Goal: Task Accomplishment & Management: Manage account settings

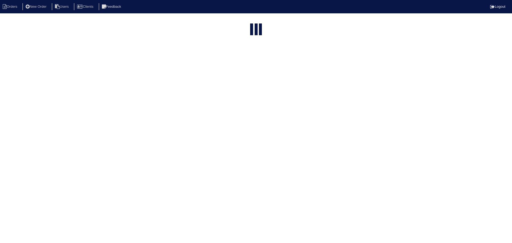
select select "15"
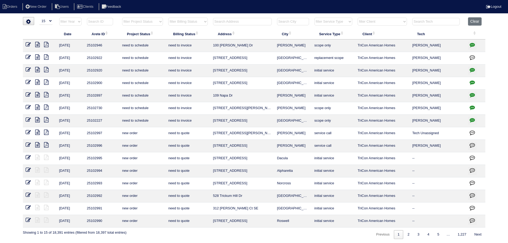
click at [239, 25] on input "text" at bounding box center [242, 21] width 59 height 7
click at [147, 24] on select "filter Project Status -- Any Project Status -- new order assigned in progress f…" at bounding box center [142, 22] width 41 height 8
click at [122, 18] on select "filter Project Status -- Any Project Status -- new order assigned in progress f…" at bounding box center [142, 22] width 41 height 8
select select "new order"
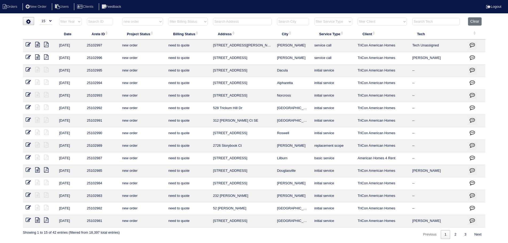
drag, startPoint x: 150, startPoint y: 18, endPoint x: 152, endPoint y: 25, distance: 7.2
click at [150, 18] on select "filter Project Status -- Any Project Status -- new order assigned in progress f…" at bounding box center [142, 22] width 41 height 8
select select
click at [122, 18] on select "filter Project Status -- Any Project Status -- new order assigned in progress f…" at bounding box center [142, 22] width 41 height 8
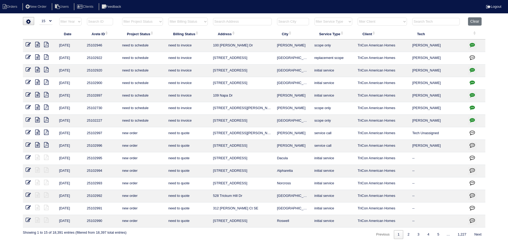
click at [235, 19] on input "text" at bounding box center [242, 21] width 59 height 7
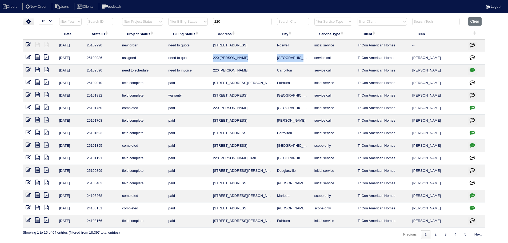
drag, startPoint x: 301, startPoint y: 59, endPoint x: 213, endPoint y: 58, distance: 87.1
click at [213, 58] on tr "8/12/25 25102986 assigned need to quote 220 Susan Ln Fayetteville service call …" at bounding box center [254, 58] width 462 height 13
copy tr "220 Susan Ln Fayetteville"
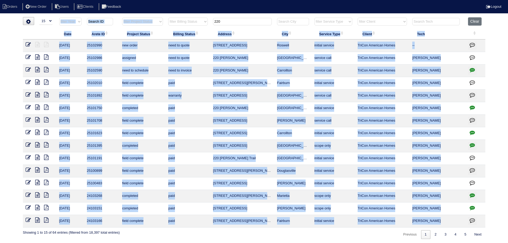
drag, startPoint x: 232, startPoint y: 17, endPoint x: 196, endPoint y: 25, distance: 37.5
click at [194, 23] on div "▼ 10 15 25 50 200 500 Search: Date Arete ID Project Status Billing Status Addre…" at bounding box center [254, 128] width 462 height 222
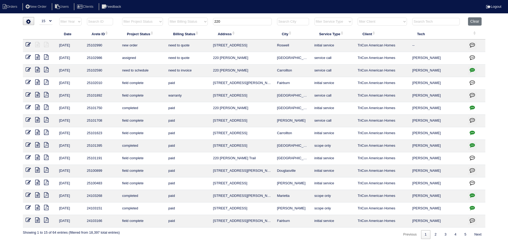
click at [223, 21] on input "220" at bounding box center [242, 21] width 59 height 7
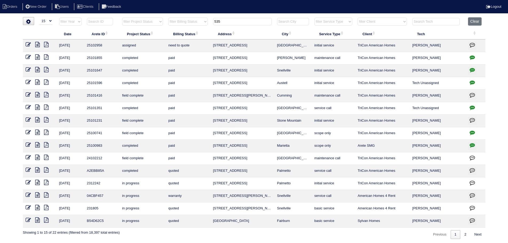
type input "535"
drag, startPoint x: 305, startPoint y: 48, endPoint x: 209, endPoint y: 47, distance: 95.4
click at [209, 47] on tr "8/11/25 25102958 assigned need to quote 535 Circle Dr Fayetteville initial serv…" at bounding box center [254, 45] width 462 height 13
copy tr "535 Circle Dr Fayetteville"
click at [193, 22] on tr "filter Year -- Any Year -- 2025 2024 2023 2022 2021 2020 2019 filter Project St…" at bounding box center [254, 22] width 462 height 11
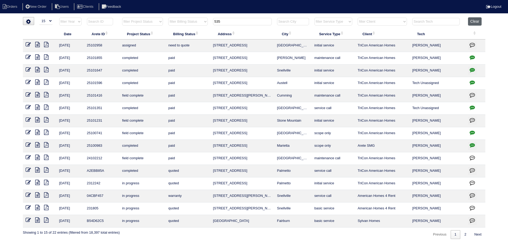
click at [471, 21] on button "Clear" at bounding box center [475, 21] width 14 height 8
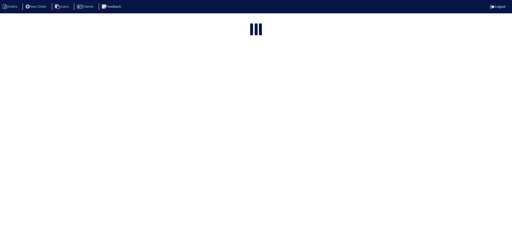
select select "15"
click at [128, 23] on select "filter Project Status -- Any Project Status -- new order assigned in progress f…" at bounding box center [142, 22] width 41 height 8
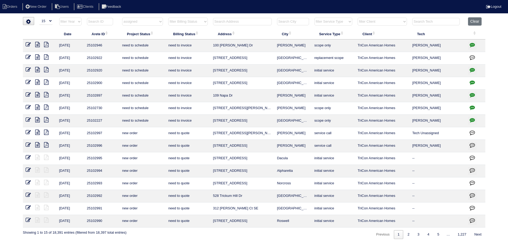
click at [122, 18] on select "filter Project Status -- Any Project Status -- new order assigned in progress f…" at bounding box center [142, 22] width 41 height 8
select select "assigned"
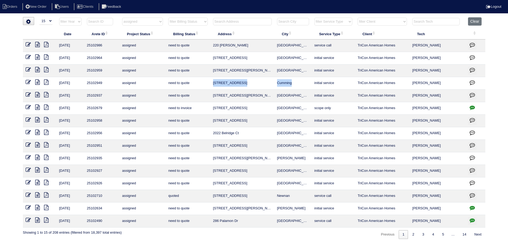
drag, startPoint x: 299, startPoint y: 82, endPoint x: 214, endPoint y: 83, distance: 85.6
click at [214, 83] on tr "8/12/25 25102949 assigned need to quote 4325 Longmont Dr Cumming initial servic…" at bounding box center [254, 83] width 462 height 13
copy tr "4325 Longmont Dr Cumming"
click at [138, 18] on select "filter Project Status -- Any Project Status -- new order assigned in progress f…" at bounding box center [142, 22] width 41 height 8
select select
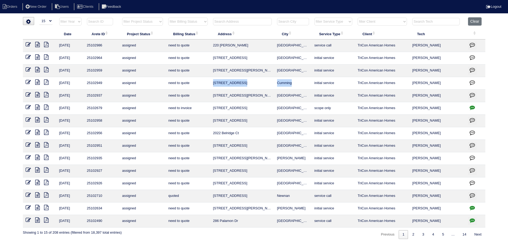
click at [122, 18] on select "filter Project Status -- Any Project Status -- new order assigned in progress f…" at bounding box center [142, 22] width 41 height 8
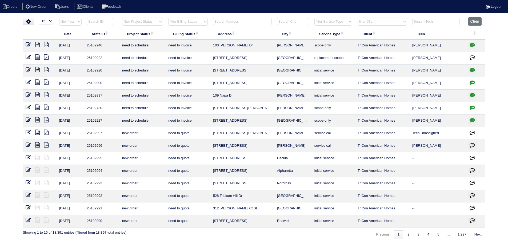
click at [243, 21] on input "text" at bounding box center [242, 21] width 59 height 7
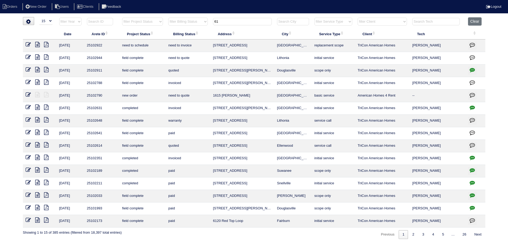
type input "61"
click at [39, 56] on icon at bounding box center [37, 56] width 5 height 5
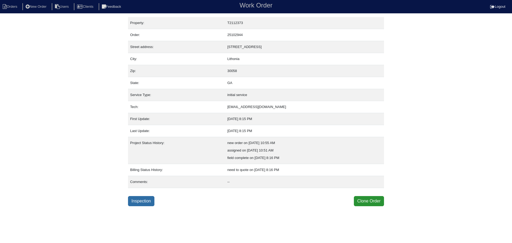
click at [147, 200] on link "Inspection" at bounding box center [141, 201] width 26 height 10
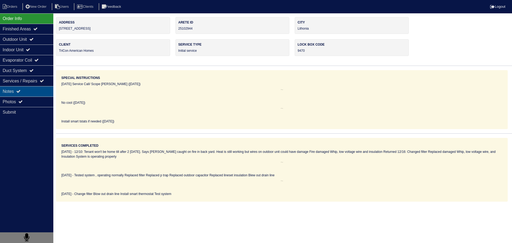
click at [29, 91] on div "Notes" at bounding box center [26, 91] width 53 height 10
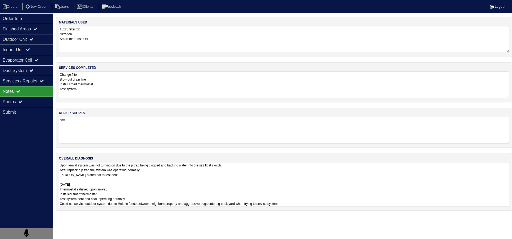
click at [127, 183] on textarea "Upon arrival system was not turning on due to the p trap being clogged and back…" at bounding box center [284, 184] width 450 height 44
click at [46, 100] on div "Photos" at bounding box center [26, 101] width 53 height 10
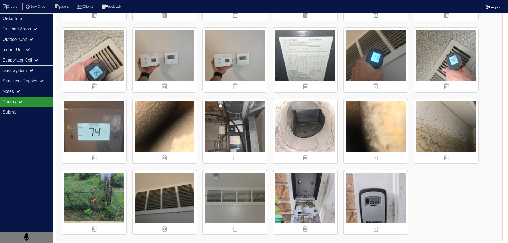
scroll to position [286, 0]
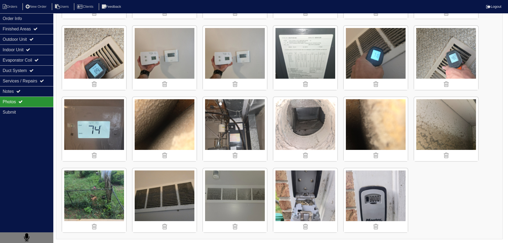
click at [88, 202] on img at bounding box center [94, 200] width 64 height 64
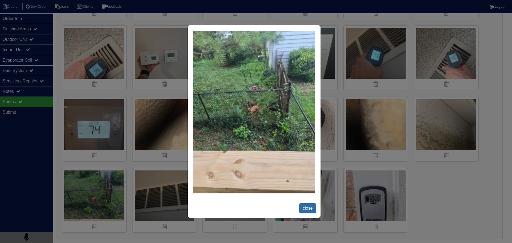
click at [309, 208] on span "close" at bounding box center [307, 208] width 17 height 10
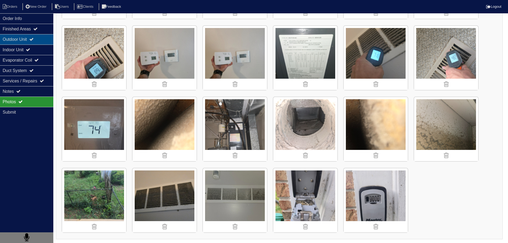
click at [43, 38] on div "Outdoor Unit" at bounding box center [26, 39] width 53 height 10
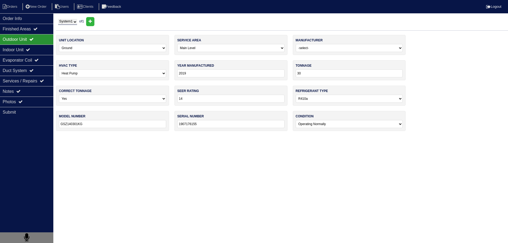
scroll to position [0, 0]
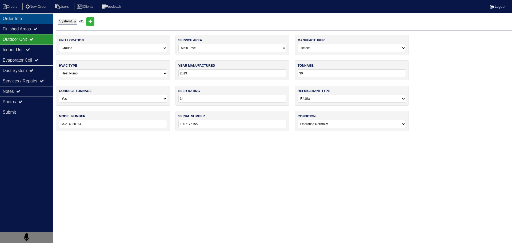
click at [40, 22] on div "Order Info" at bounding box center [26, 18] width 53 height 10
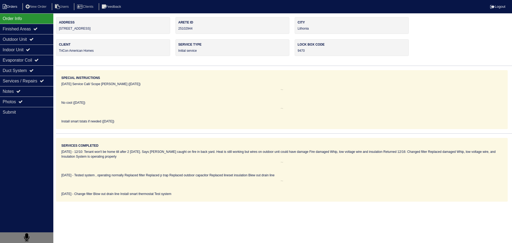
click at [18, 7] on li "Orders" at bounding box center [11, 6] width 22 height 7
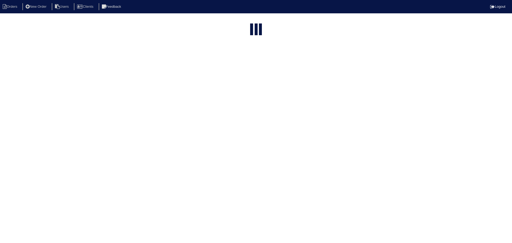
select select "15"
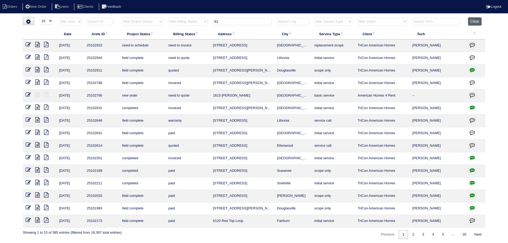
click at [471, 18] on button "Clear" at bounding box center [475, 21] width 14 height 8
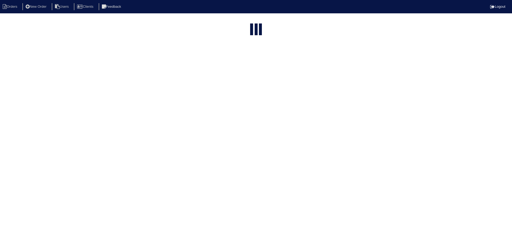
select select "15"
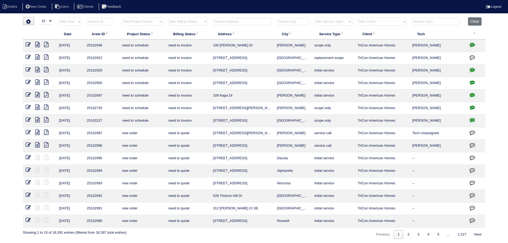
click at [152, 21] on select "filter Project Status -- Any Project Status -- new order assigned in progress f…" at bounding box center [142, 22] width 41 height 8
click at [122, 18] on select "filter Project Status -- Any Project Status -- new order assigned in progress f…" at bounding box center [142, 22] width 41 height 8
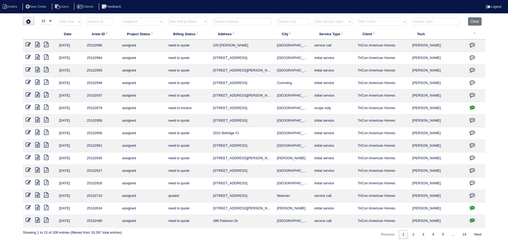
drag, startPoint x: 293, startPoint y: 133, endPoint x: 205, endPoint y: 136, distance: 87.2
click at [205, 136] on tr "8/11/25 25102956 assigned need to quote 2022 Belridge Ct Smyrna initial service…" at bounding box center [254, 133] width 462 height 13
copy tr "2022 Belridge Ct Smyrna"
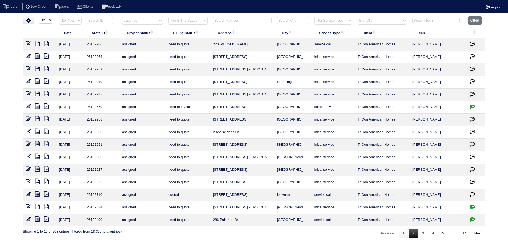
click at [414, 231] on link "2" at bounding box center [412, 233] width 9 height 9
select select "assigned"
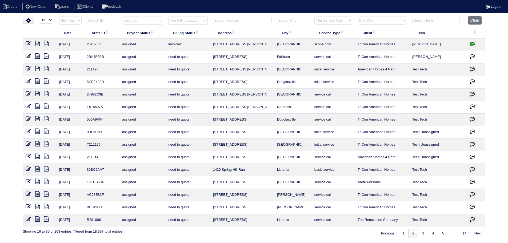
click at [475, 44] on button "button" at bounding box center [472, 45] width 9 height 8
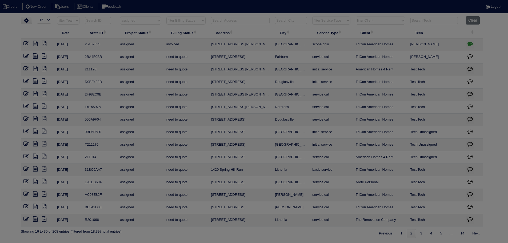
type textarea "7/24/25 - Replacement/Replace Zoning approved - Sent to Dan, Payton, Reeca - KE…"
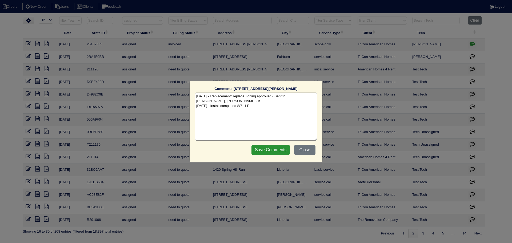
click at [475, 44] on div "Comments: 948 Bruce Cir SE The comments on file have changed since you started …" at bounding box center [256, 121] width 512 height 243
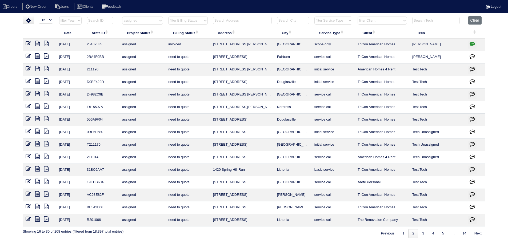
click at [37, 42] on icon at bounding box center [37, 43] width 5 height 5
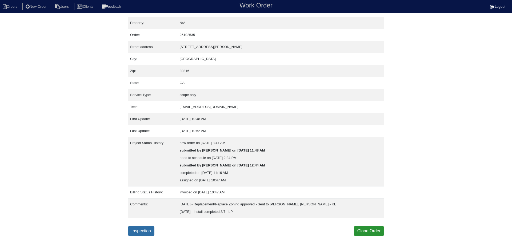
click at [142, 231] on link "Inspection" at bounding box center [141, 231] width 26 height 10
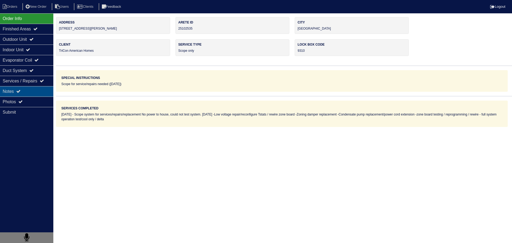
click at [35, 94] on div "Notes" at bounding box center [26, 91] width 53 height 10
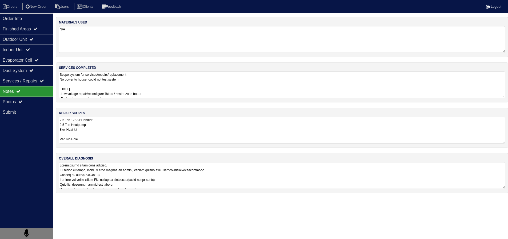
click at [84, 130] on textarea "2.5 Ton 17" Air Handler 2.5 Ton Heatpump 8kw Heat kit Pan No Hole 36x36 Pad Aqu…" at bounding box center [282, 130] width 446 height 27
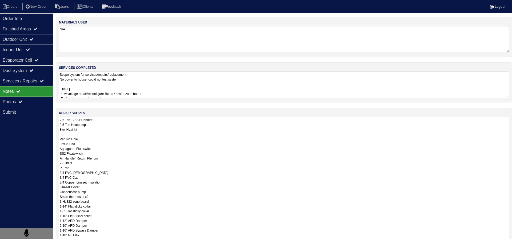
click at [91, 98] on textarea "Scope system for services/repairs/replacement No power to house, could not test…" at bounding box center [284, 84] width 450 height 27
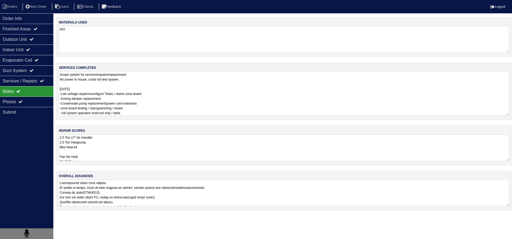
click at [93, 86] on textarea "Scope system for services/repairs/replacement No power to house, could not test…" at bounding box center [284, 93] width 450 height 44
click at [117, 194] on textarea at bounding box center [282, 193] width 446 height 27
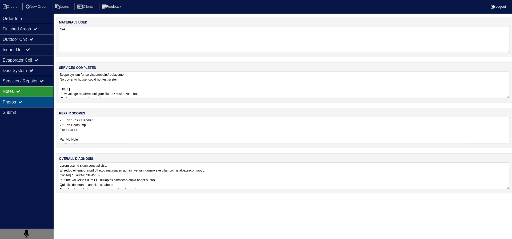
click at [20, 98] on div "Photos" at bounding box center [26, 101] width 53 height 10
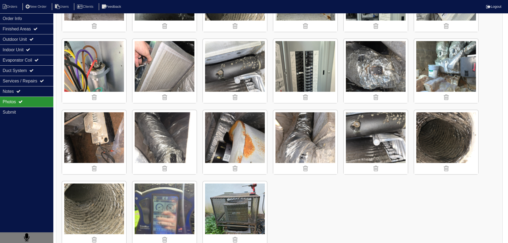
scroll to position [428, 0]
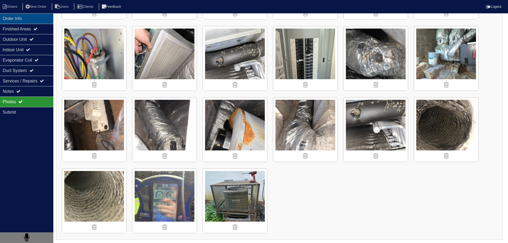
click at [37, 21] on div "Order Info" at bounding box center [26, 18] width 53 height 10
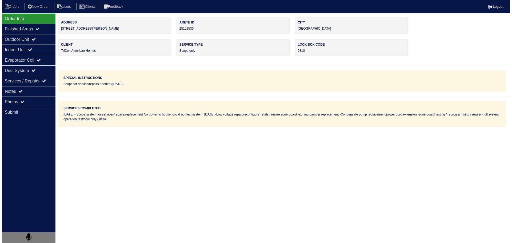
scroll to position [0, 0]
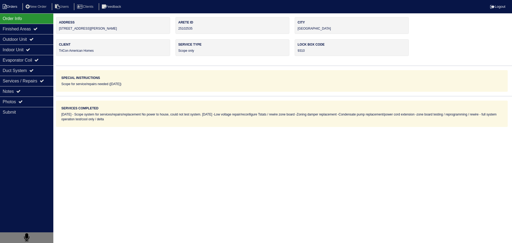
click at [14, 9] on li "Orders" at bounding box center [11, 6] width 22 height 7
select select "15"
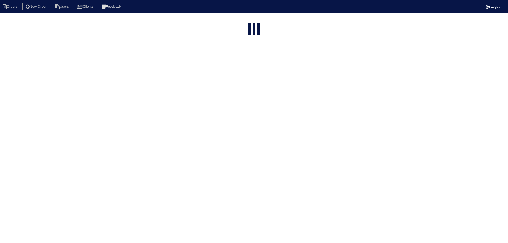
select select "assigned"
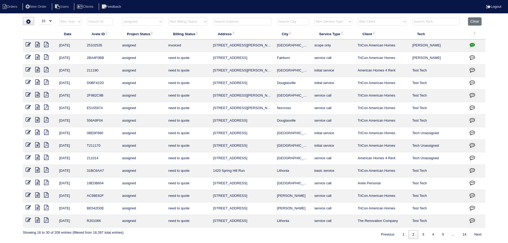
click at [160, 25] on select "filter Project Status -- Any Project Status -- new order assigned in progress f…" at bounding box center [142, 22] width 41 height 8
select select
click at [122, 18] on select "filter Project Status -- Any Project Status -- new order assigned in progress f…" at bounding box center [142, 22] width 41 height 8
click at [261, 23] on input "text" at bounding box center [242, 21] width 59 height 7
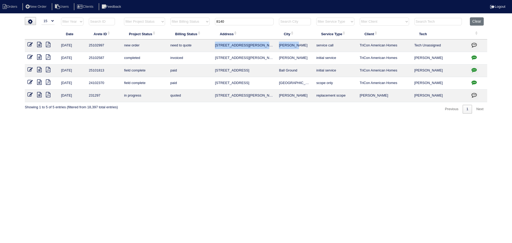
drag, startPoint x: 306, startPoint y: 49, endPoint x: 213, endPoint y: 45, distance: 92.3
click at [213, 45] on tr "8/12/25 25102997 new order need to quote 8140 Chapman Terrace McDonough service…" at bounding box center [256, 45] width 462 height 13
copy tr "8140 Chapman Terrace McDonough"
drag, startPoint x: 229, startPoint y: 23, endPoint x: 196, endPoint y: 24, distance: 33.4
click at [194, 23] on tr "filter Year -- Any Year -- 2025 2024 2023 2022 2021 2020 2019 filter Project St…" at bounding box center [256, 22] width 462 height 11
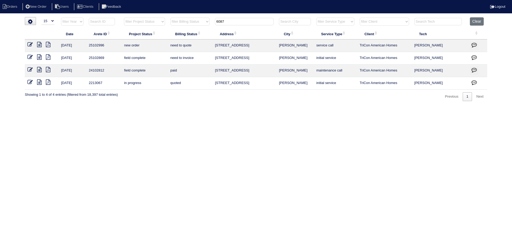
drag, startPoint x: 291, startPoint y: 47, endPoint x: 208, endPoint y: 47, distance: 82.9
click at [208, 47] on tr "8/12/25 25102996 new order need to quote 6087 Semaphore Rdg Rex service call Tr…" at bounding box center [256, 45] width 462 height 13
copy tr "6087 Semaphore Rdg Rex"
drag, startPoint x: 188, startPoint y: 22, endPoint x: 182, endPoint y: 23, distance: 6.8
click at [182, 23] on tr "filter Year -- Any Year -- 2025 2024 2023 2022 2021 2020 2019 filter Project St…" at bounding box center [256, 22] width 462 height 11
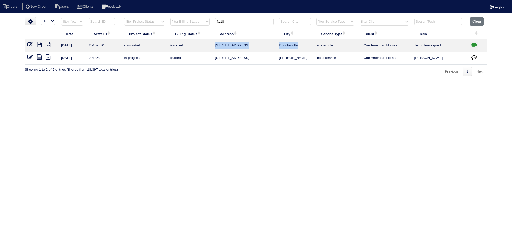
drag, startPoint x: 310, startPoint y: 45, endPoint x: 213, endPoint y: 47, distance: 96.8
click at [213, 47] on tr "7/24/25 25102530 completed invoiced 4118 Lost Springs Tr Douglasville scope onl…" at bounding box center [256, 45] width 462 height 13
copy tr "4118 Lost Springs Tr Douglasville"
drag, startPoint x: 233, startPoint y: 19, endPoint x: 194, endPoint y: 26, distance: 39.7
click at [194, 26] on tr "filter Year -- Any Year -- 2025 2024 2023 2022 2021 2020 2019 filter Project St…" at bounding box center [256, 22] width 462 height 11
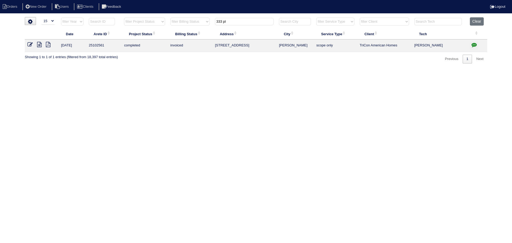
type input "333 pl"
drag, startPoint x: 304, startPoint y: 47, endPoint x: 228, endPoint y: 48, distance: 76.8
click at [203, 48] on tr "7/25/25 25102561 completed invoiced 333 Plymstock Dr McDonough scope only TriCo…" at bounding box center [256, 45] width 462 height 13
copy tr "333 Plymstock Dr McDonough"
click at [477, 23] on button "Clear" at bounding box center [477, 21] width 14 height 8
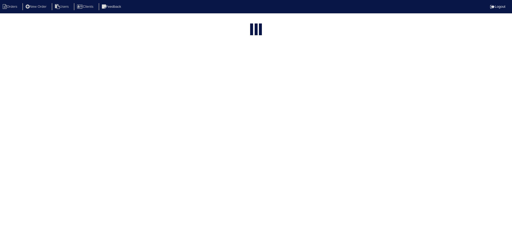
select select "15"
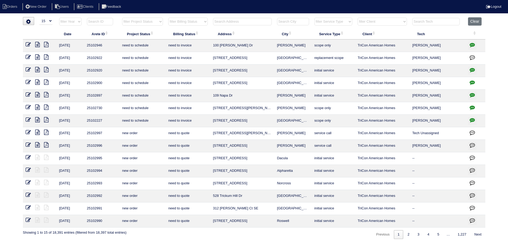
click at [244, 21] on input "text" at bounding box center [242, 21] width 59 height 7
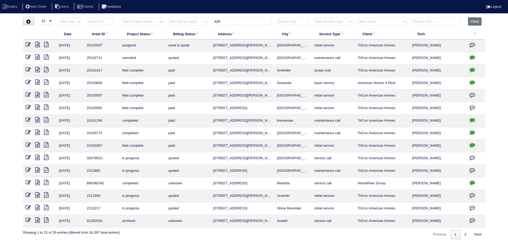
type input "426"
click at [29, 42] on icon at bounding box center [28, 44] width 5 height 5
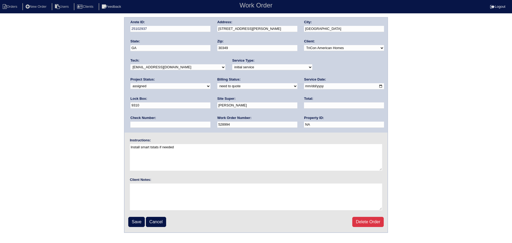
click at [304, 87] on input "[DATE]" at bounding box center [344, 86] width 80 height 6
click at [14, 5] on li "Orders" at bounding box center [11, 6] width 22 height 7
select select "15"
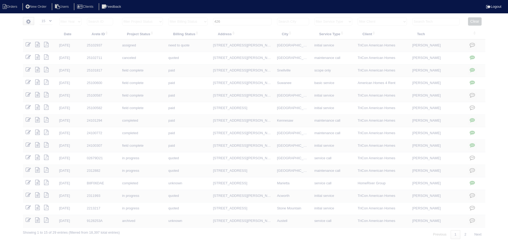
click at [247, 23] on input "426" at bounding box center [242, 21] width 59 height 7
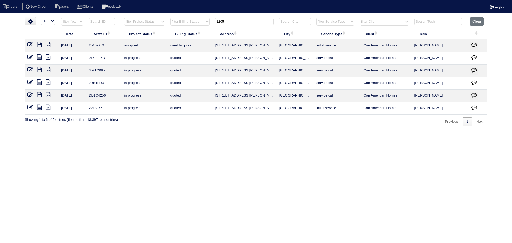
type input "1205"
click at [30, 44] on icon at bounding box center [29, 44] width 5 height 5
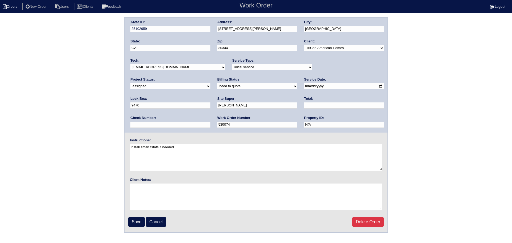
click at [16, 5] on li "Orders" at bounding box center [11, 6] width 22 height 7
select select "15"
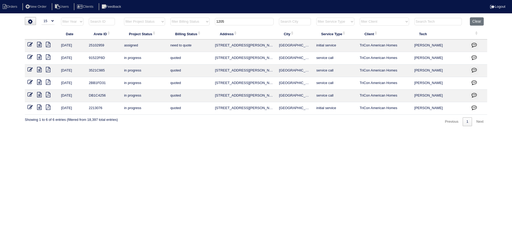
drag, startPoint x: 195, startPoint y: 19, endPoint x: 180, endPoint y: 19, distance: 14.7
click at [175, 19] on tr "filter Year -- Any Year -- 2025 2024 2023 2022 2021 2020 2019 filter Project St…" at bounding box center [256, 22] width 462 height 11
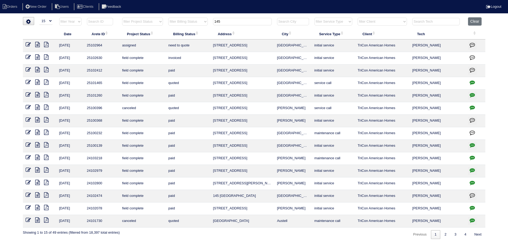
drag, startPoint x: 235, startPoint y: 21, endPoint x: 181, endPoint y: 22, distance: 54.6
click at [181, 22] on tr "filter Year -- Any Year -- 2025 2024 2023 2022 2021 2020 2019 filter Project St…" at bounding box center [254, 22] width 462 height 11
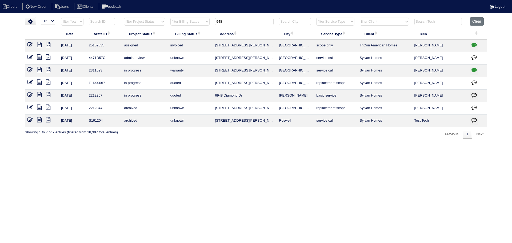
type input "948"
click at [30, 44] on icon at bounding box center [29, 44] width 5 height 5
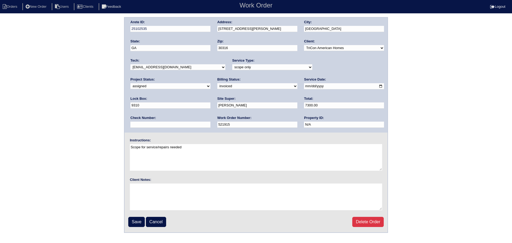
click at [304, 86] on input "[DATE]" at bounding box center [344, 86] width 80 height 6
type input "2025-08-12"
click at [136, 220] on input "Save" at bounding box center [136, 222] width 17 height 10
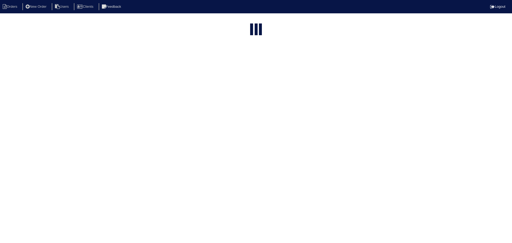
select select "15"
click at [255, 21] on input "948" at bounding box center [244, 21] width 59 height 7
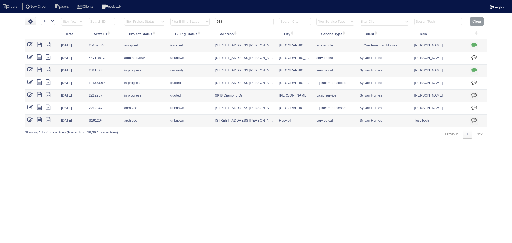
click at [255, 21] on input "948" at bounding box center [244, 21] width 59 height 7
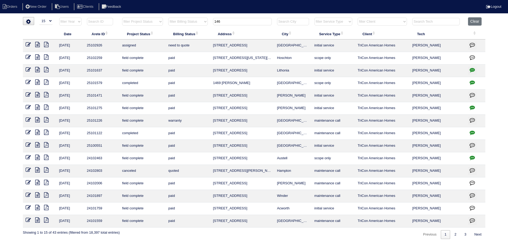
type input "146"
click at [27, 45] on icon at bounding box center [28, 44] width 5 height 5
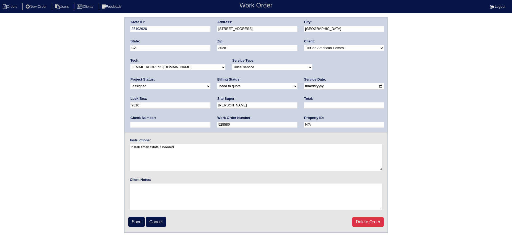
click at [304, 86] on input "[DATE]" at bounding box center [344, 86] width 80 height 6
type input "[DATE]"
click at [139, 219] on input "Save" at bounding box center [136, 222] width 17 height 10
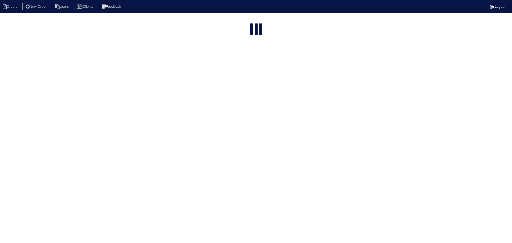
select select "15"
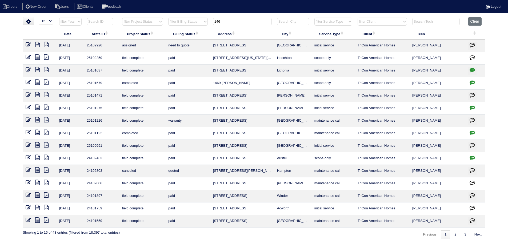
click at [226, 18] on input "146" at bounding box center [242, 21] width 59 height 7
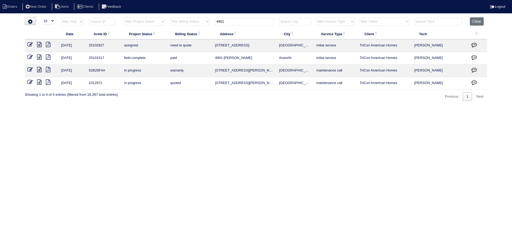
type input "4901"
click at [28, 43] on icon at bounding box center [29, 44] width 5 height 5
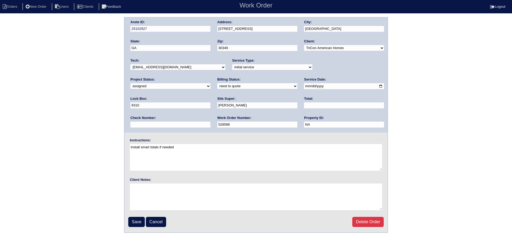
click at [304, 85] on input "2025-08-11" at bounding box center [344, 86] width 80 height 6
type input "2025-08-12"
click at [139, 221] on input "Save" at bounding box center [136, 222] width 17 height 10
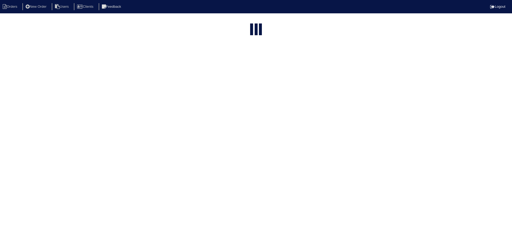
select select "15"
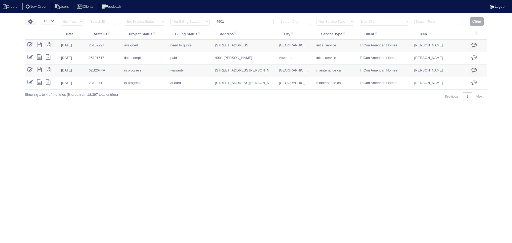
drag, startPoint x: 251, startPoint y: 21, endPoint x: 191, endPoint y: 26, distance: 59.7
click at [189, 24] on tr "filter Year -- Any Year -- 2025 2024 2023 2022 2021 2020 2019 filter Project St…" at bounding box center [256, 22] width 462 height 11
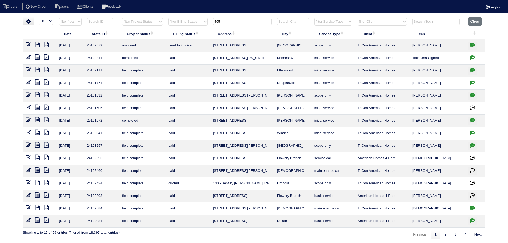
type input "405"
click at [28, 42] on td at bounding box center [40, 45] width 34 height 13
click at [29, 45] on icon at bounding box center [28, 44] width 5 height 5
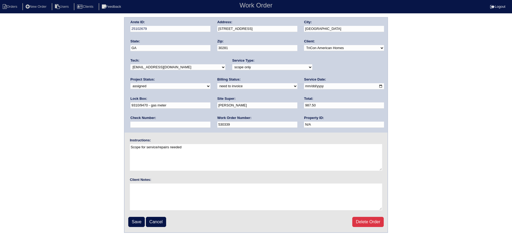
click at [304, 87] on input "[DATE]" at bounding box center [344, 86] width 80 height 6
drag, startPoint x: 293, startPoint y: 87, endPoint x: 288, endPoint y: 89, distance: 5.4
click at [304, 87] on input "[DATE]" at bounding box center [344, 86] width 80 height 6
click at [15, 6] on li "Orders" at bounding box center [11, 6] width 22 height 7
select select "15"
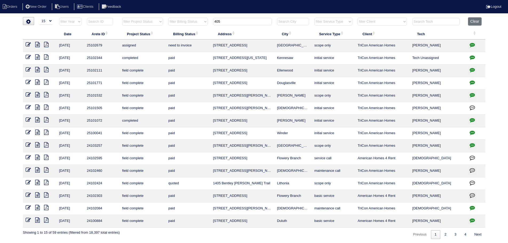
click at [245, 30] on th "Address" at bounding box center [242, 33] width 64 height 11
click at [239, 25] on input "405" at bounding box center [242, 21] width 59 height 7
type input "405"
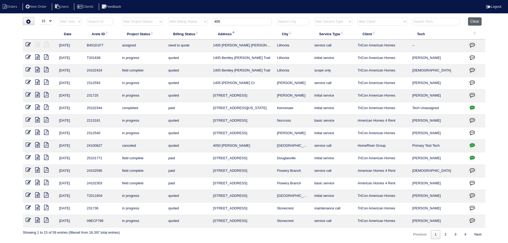
click at [477, 20] on button "Clear" at bounding box center [475, 21] width 14 height 8
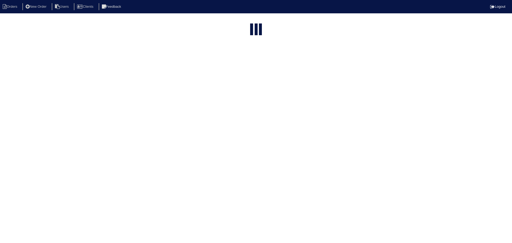
select select "15"
click at [238, 24] on input "text" at bounding box center [242, 21] width 59 height 7
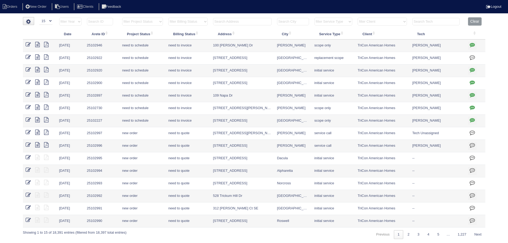
click at [238, 24] on input "text" at bounding box center [242, 21] width 59 height 7
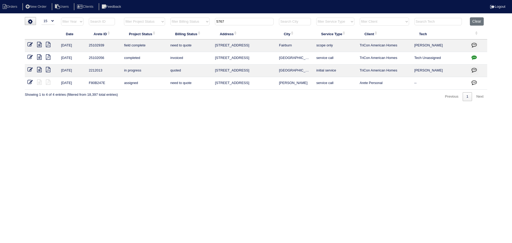
drag, startPoint x: 204, startPoint y: 22, endPoint x: 200, endPoint y: 22, distance: 4.5
click at [200, 22] on tr "filter Year -- Any Year -- 2025 2024 2023 2022 2021 2020 2019 filter Project St…" at bounding box center [256, 22] width 462 height 11
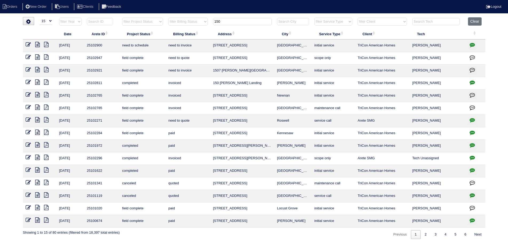
drag, startPoint x: 191, startPoint y: 21, endPoint x: 193, endPoint y: 22, distance: 2.9
click at [188, 21] on tr "filter Year -- Any Year -- 2025 2024 2023 2022 2021 2020 2019 filter Project St…" at bounding box center [254, 22] width 462 height 11
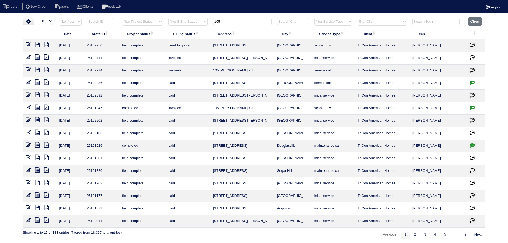
type input "105"
click at [27, 44] on icon at bounding box center [28, 44] width 5 height 5
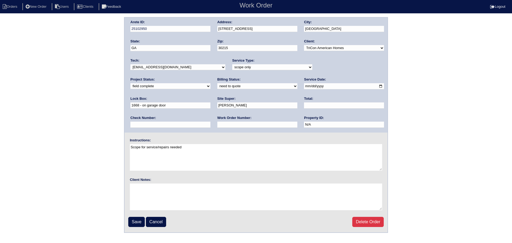
click at [304, 86] on input "[DATE]" at bounding box center [344, 86] width 80 height 6
type input "[DATE]"
click at [135, 223] on input "Save" at bounding box center [136, 222] width 17 height 10
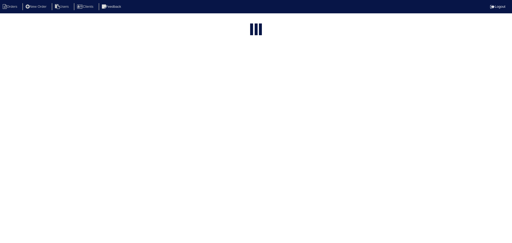
select select "15"
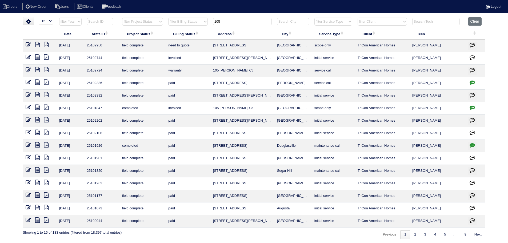
drag, startPoint x: 240, startPoint y: 20, endPoint x: 177, endPoint y: 23, distance: 63.5
click at [177, 23] on tr "filter Year -- Any Year -- 2025 2024 2023 2022 2021 2020 2019 filter Project St…" at bounding box center [254, 22] width 462 height 11
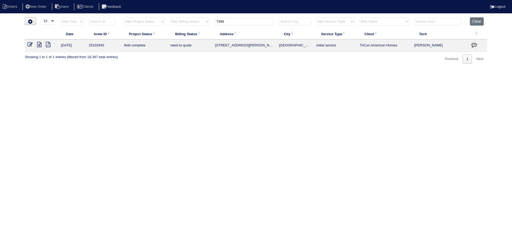
type input "7369"
click at [30, 42] on icon at bounding box center [29, 44] width 5 height 5
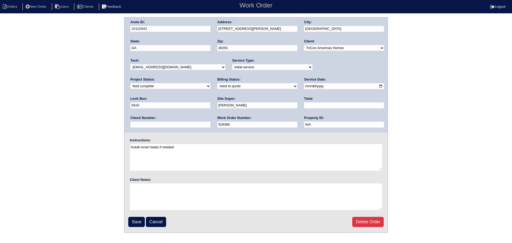
click at [304, 85] on input "[DATE]" at bounding box center [344, 86] width 80 height 6
type input "[DATE]"
click at [138, 223] on input "Save" at bounding box center [136, 222] width 17 height 10
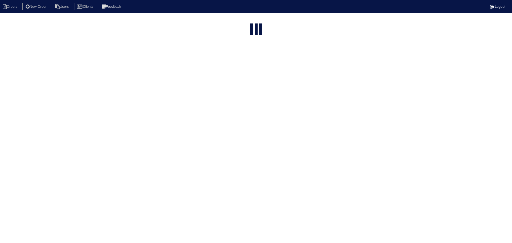
select select "15"
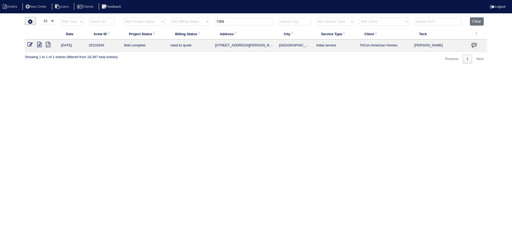
drag, startPoint x: 243, startPoint y: 22, endPoint x: 203, endPoint y: 24, distance: 40.8
click at [203, 24] on tr "filter Year -- Any Year -- 2025 2024 2023 2022 2021 2020 2019 filter Project St…" at bounding box center [256, 22] width 462 height 11
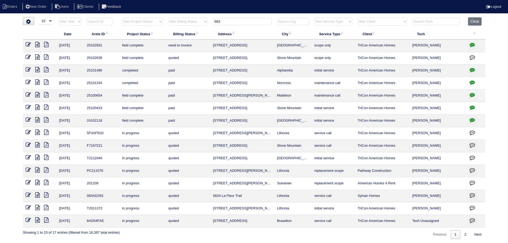
drag, startPoint x: 246, startPoint y: 20, endPoint x: 181, endPoint y: 22, distance: 64.8
click at [181, 22] on tr "filter Year -- Any Year -- 2025 2024 2023 2022 2021 2020 2019 filter Project St…" at bounding box center [254, 22] width 462 height 11
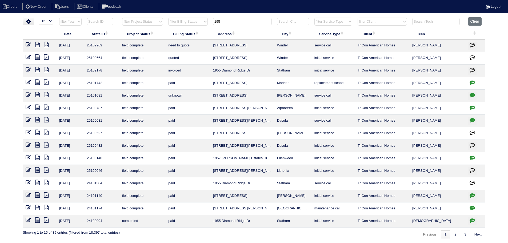
drag, startPoint x: 199, startPoint y: 20, endPoint x: 191, endPoint y: 20, distance: 8.5
click at [191, 20] on tr "filter Year -- Any Year -- 2025 2024 2023 2022 2021 2020 2019 filter Project St…" at bounding box center [254, 22] width 462 height 11
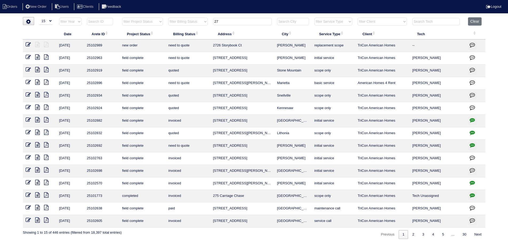
type input "27"
click at [29, 55] on icon at bounding box center [28, 56] width 5 height 5
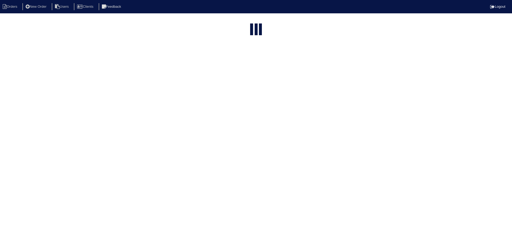
select select "15"
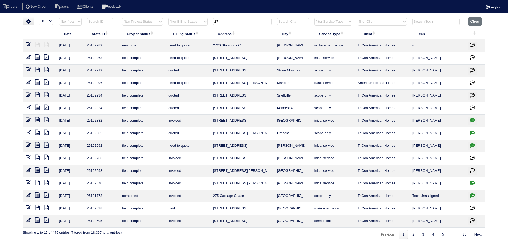
drag, startPoint x: 224, startPoint y: 22, endPoint x: 188, endPoint y: 22, distance: 35.2
click at [188, 22] on tr "filter Year -- Any Year -- 2025 2024 2023 2022 2021 2020 2019 filter Project St…" at bounding box center [254, 22] width 462 height 11
type input "5"
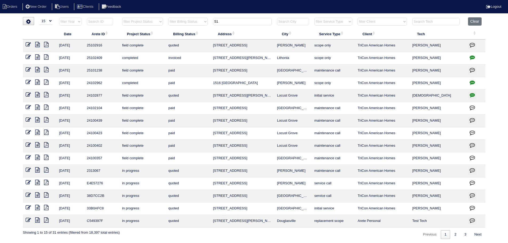
type input "5"
type input "61"
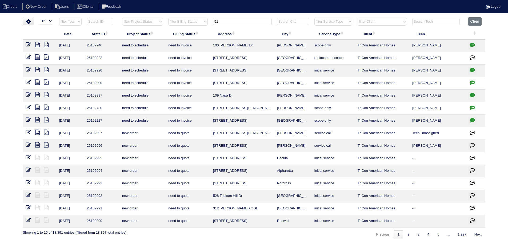
type input "5"
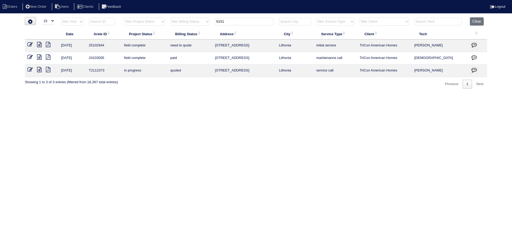
type input "6151"
click at [33, 45] on link at bounding box center [32, 45] width 10 height 4
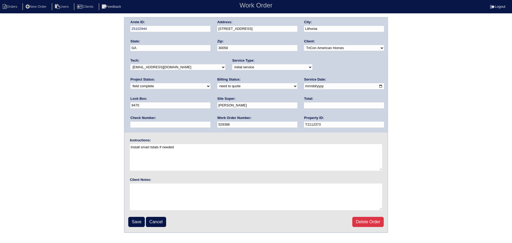
click at [304, 86] on input "[DATE]" at bounding box center [344, 86] width 80 height 6
type input "[DATE]"
click at [140, 225] on input "Save" at bounding box center [136, 222] width 17 height 10
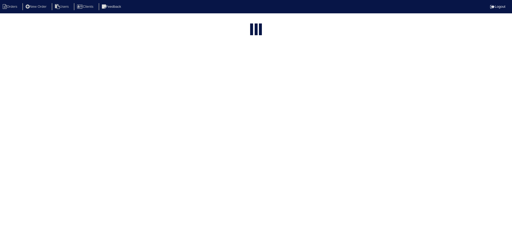
select select "15"
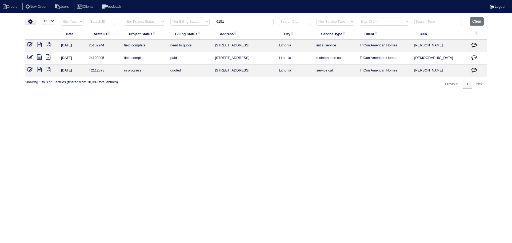
drag, startPoint x: 241, startPoint y: 24, endPoint x: 188, endPoint y: 25, distance: 52.3
click at [188, 25] on tr "filter Year -- Any Year -- 2025 2024 2023 2022 2021 2020 2019 filter Project St…" at bounding box center [256, 22] width 462 height 11
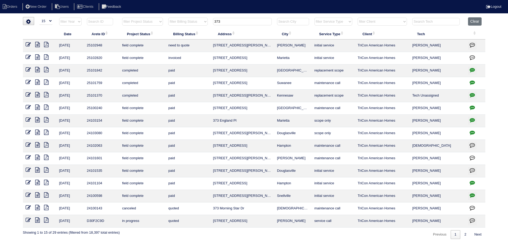
type input "373"
click at [29, 44] on icon at bounding box center [28, 44] width 5 height 5
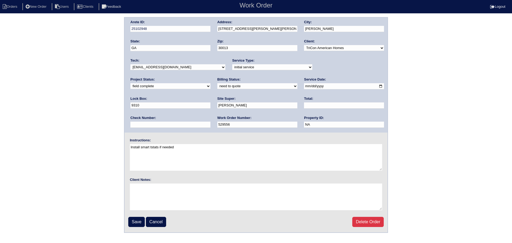
click at [304, 86] on input "[DATE]" at bounding box center [344, 86] width 80 height 6
type input "[DATE]"
click at [135, 219] on input "Save" at bounding box center [136, 222] width 17 height 10
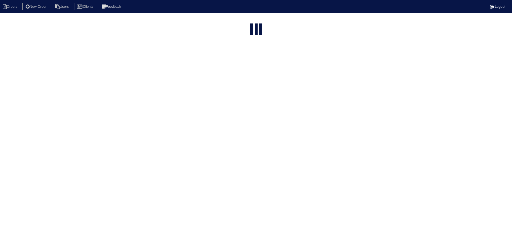
select select "15"
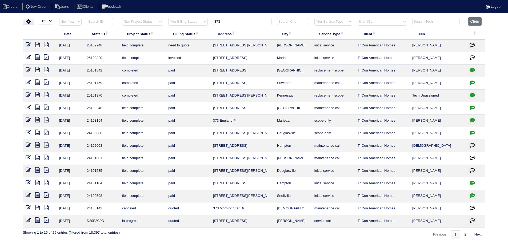
drag, startPoint x: 244, startPoint y: 22, endPoint x: 203, endPoint y: 23, distance: 40.5
click at [203, 22] on tr "filter Year -- Any Year -- 2025 2024 2023 2022 2021 2020 2019 filter Project St…" at bounding box center [254, 22] width 462 height 11
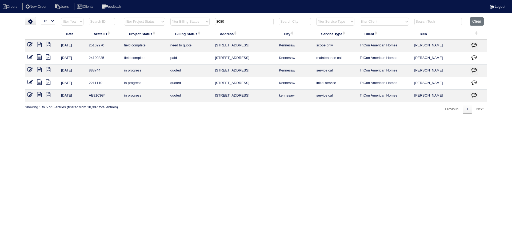
type input "8080"
click at [28, 42] on icon at bounding box center [29, 44] width 5 height 5
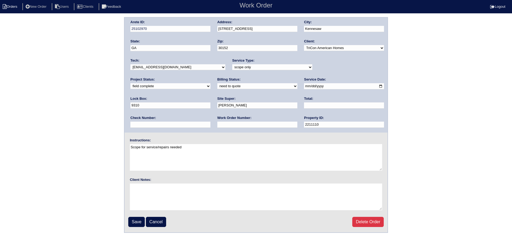
click at [7, 7] on li "Orders" at bounding box center [11, 6] width 22 height 7
select select "15"
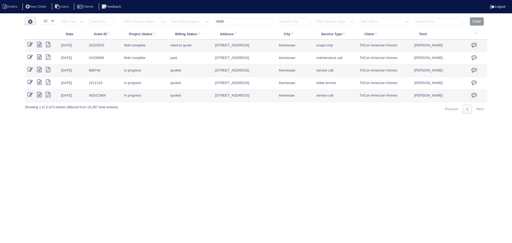
drag, startPoint x: 234, startPoint y: 21, endPoint x: 177, endPoint y: 18, distance: 56.8
click at [177, 18] on tr "filter Year -- Any Year -- 2025 2024 2023 2022 2021 2020 2019 filter Project St…" at bounding box center [256, 22] width 462 height 11
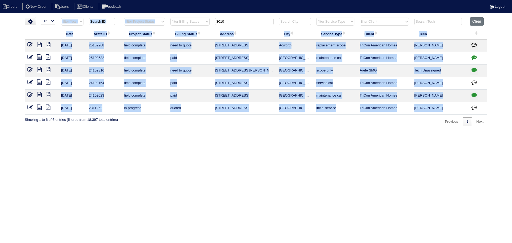
drag, startPoint x: 237, startPoint y: 17, endPoint x: 190, endPoint y: 18, distance: 46.9
click at [190, 18] on div "▼ 10 15 25 50 200 500 Search: Date Arete ID Project Status Billing Status Addre…" at bounding box center [256, 71] width 462 height 109
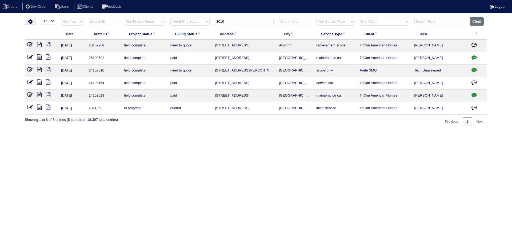
drag, startPoint x: 242, startPoint y: 21, endPoint x: 199, endPoint y: 21, distance: 43.4
click at [199, 21] on tr "filter Year -- Any Year -- 2025 2024 2023 2022 2021 2020 2019 filter Project St…" at bounding box center [256, 22] width 462 height 11
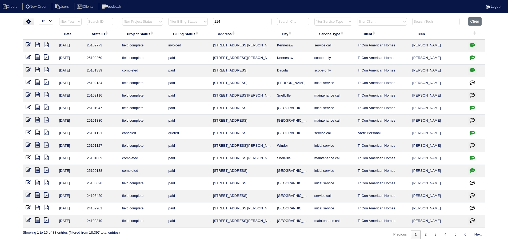
drag, startPoint x: 236, startPoint y: 21, endPoint x: 187, endPoint y: 20, distance: 48.5
click at [187, 20] on tr "filter Year -- Any Year -- 2025 2024 2023 2022 2021 2020 2019 filter Project St…" at bounding box center [254, 22] width 462 height 11
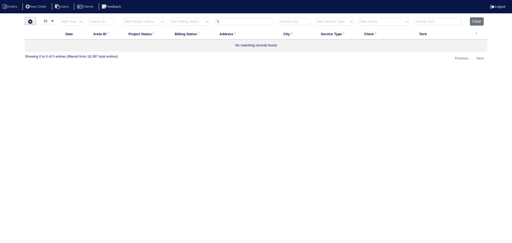
drag, startPoint x: 221, startPoint y: 19, endPoint x: 194, endPoint y: 18, distance: 26.7
click at [194, 18] on tr "filter Year -- Any Year -- 2025 2024 2023 2022 2021 2020 2019 filter Project St…" at bounding box center [256, 22] width 462 height 11
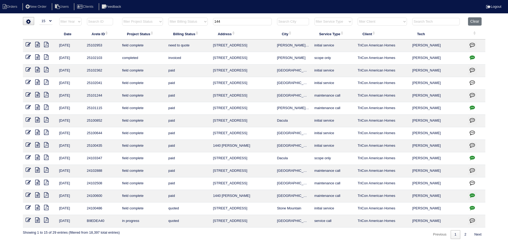
type input "144"
click at [29, 44] on icon at bounding box center [28, 44] width 5 height 5
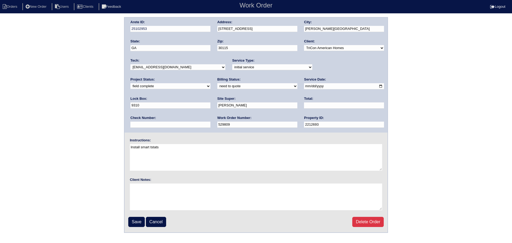
click at [304, 85] on input "[DATE]" at bounding box center [344, 86] width 80 height 6
click at [304, 86] on input "[DATE]" at bounding box center [344, 86] width 80 height 6
type input "[DATE]"
click at [136, 220] on input "Save" at bounding box center [136, 222] width 17 height 10
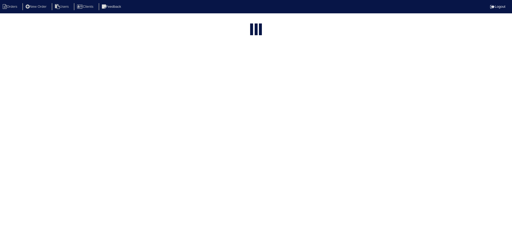
select select "15"
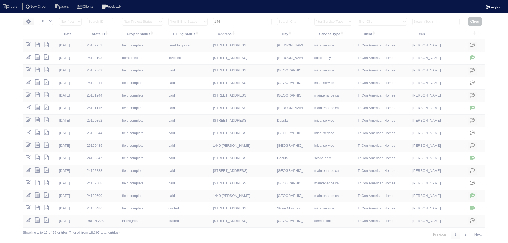
drag, startPoint x: 239, startPoint y: 22, endPoint x: 198, endPoint y: 21, distance: 41.3
click at [198, 21] on tr "filter Year -- Any Year -- 2025 2024 2023 2022 2021 2020 2019 filter Project St…" at bounding box center [254, 22] width 462 height 11
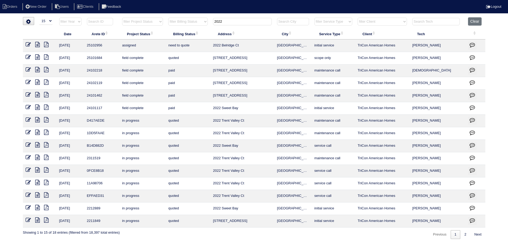
drag, startPoint x: 220, startPoint y: 25, endPoint x: 185, endPoint y: 23, distance: 35.0
click at [184, 23] on tr "filter Year -- Any Year -- 2025 2024 2023 2022 2021 2020 2019 filter Project St…" at bounding box center [254, 22] width 462 height 11
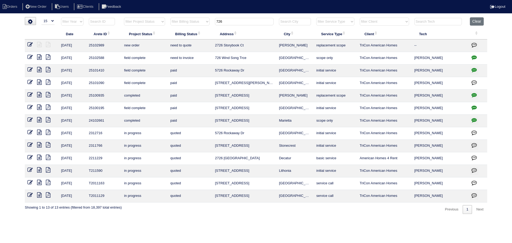
drag, startPoint x: 232, startPoint y: 22, endPoint x: 194, endPoint y: 23, distance: 37.9
click at [194, 23] on tr "filter Year -- Any Year -- 2025 2024 2023 2022 2021 2020 2019 filter Project St…" at bounding box center [256, 22] width 462 height 11
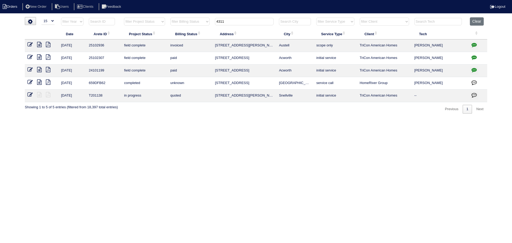
type input "4311"
click at [6, 7] on icon at bounding box center [5, 6] width 4 height 5
select select "15"
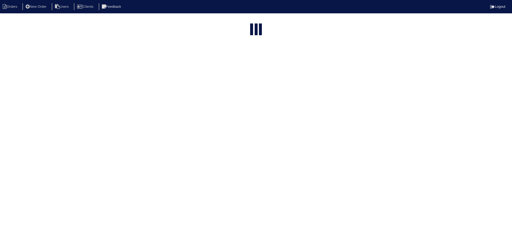
type input "4311"
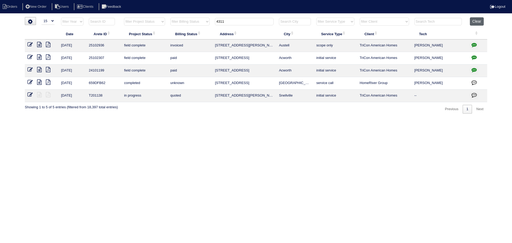
click at [478, 24] on button "Clear" at bounding box center [477, 21] width 14 height 8
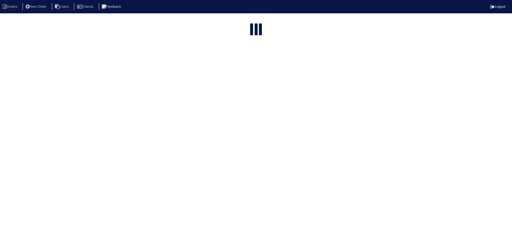
select select "15"
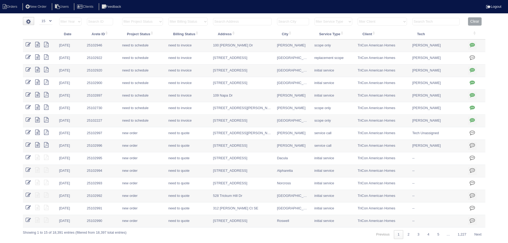
click at [157, 21] on select "filter Project Status -- Any Project Status -- new order assigned in progress f…" at bounding box center [142, 22] width 41 height 8
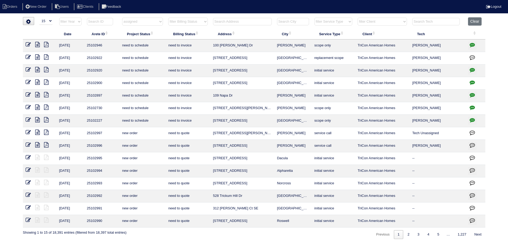
click at [122, 18] on select "filter Project Status -- Any Project Status -- new order assigned in progress f…" at bounding box center [142, 22] width 41 height 8
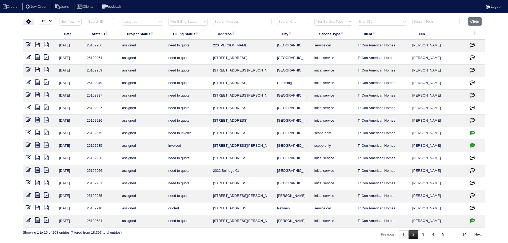
click at [410, 238] on link "2" at bounding box center [412, 234] width 9 height 9
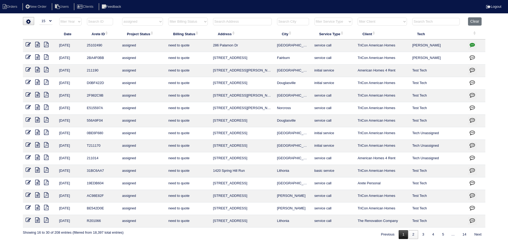
click at [404, 231] on link "1" at bounding box center [402, 234] width 9 height 9
select select "assigned"
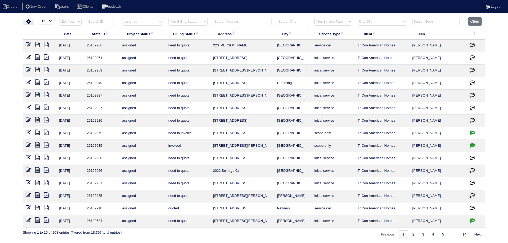
click at [35, 195] on icon at bounding box center [37, 194] width 5 height 5
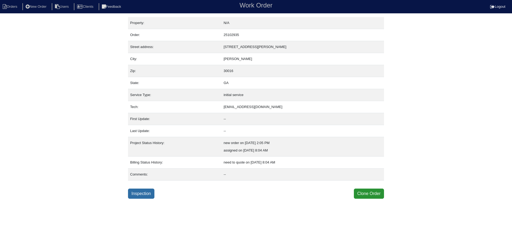
click at [145, 193] on link "Inspection" at bounding box center [141, 193] width 26 height 10
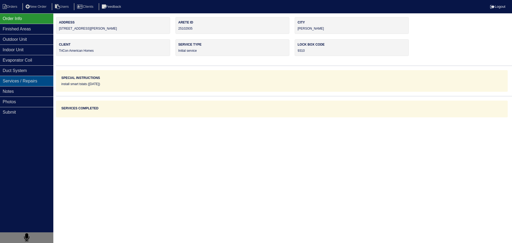
click at [42, 85] on div "Services / Repairs" at bounding box center [26, 81] width 53 height 10
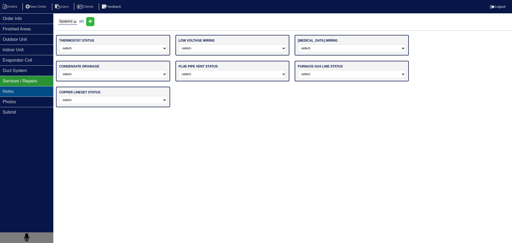
click at [39, 91] on div "Notes" at bounding box center [26, 91] width 53 height 10
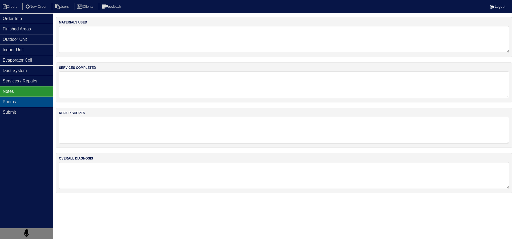
click at [40, 101] on div "Photos" at bounding box center [26, 101] width 53 height 10
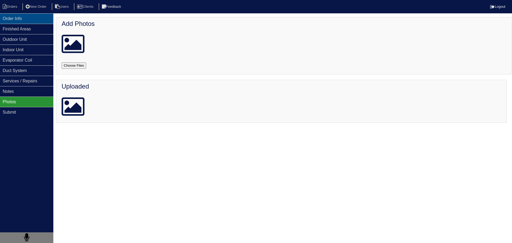
click at [19, 18] on div "Order Info" at bounding box center [26, 18] width 53 height 10
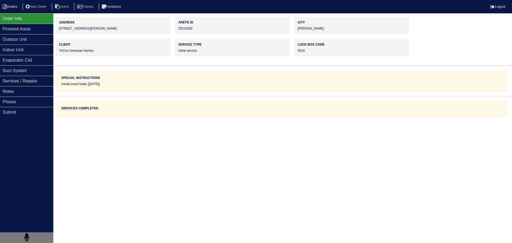
click at [11, 6] on li "Orders" at bounding box center [11, 6] width 22 height 7
select select "15"
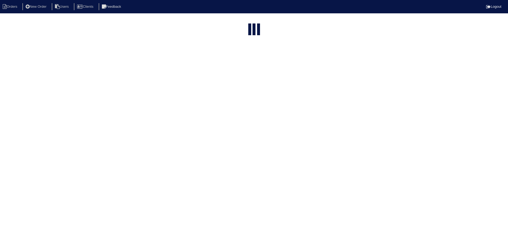
select select "assigned"
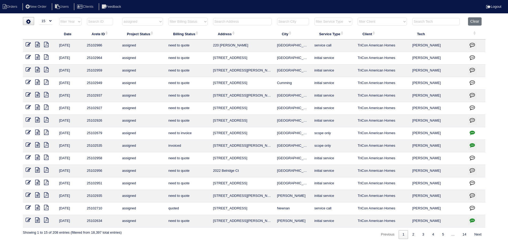
click at [30, 195] on icon at bounding box center [28, 194] width 5 height 5
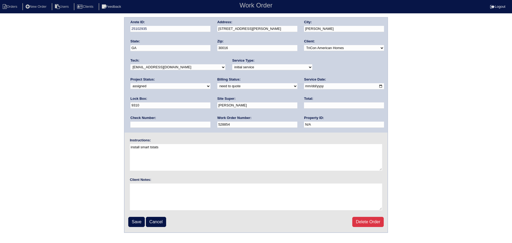
click at [193, 68] on select "-select- [EMAIL_ADDRESS][DOMAIN_NAME] [EMAIL_ADDRESS][DOMAIN_NAME] [EMAIL_ADDRE…" at bounding box center [177, 67] width 95 height 6
select select "151"
click at [130, 64] on select "-select- [EMAIL_ADDRESS][DOMAIN_NAME] [EMAIL_ADDRESS][DOMAIN_NAME] [EMAIL_ADDRE…" at bounding box center [177, 67] width 95 height 6
click at [304, 88] on input "[DATE]" at bounding box center [344, 86] width 80 height 6
type input "[DATE]"
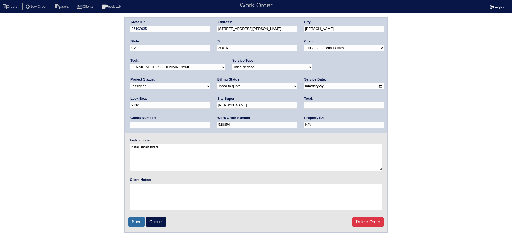
click at [132, 223] on input "Save" at bounding box center [136, 222] width 17 height 10
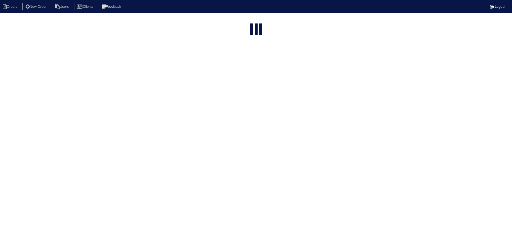
select select "15"
select select "assigned"
